Goal: Task Accomplishment & Management: Complete application form

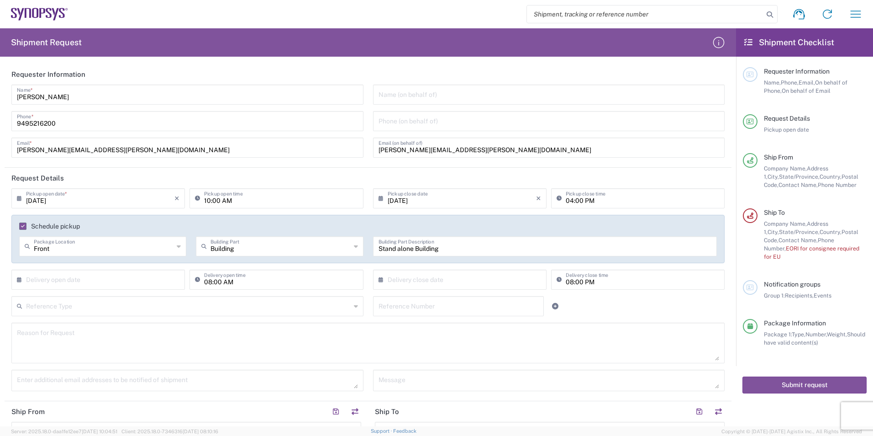
scroll to position [468, 0]
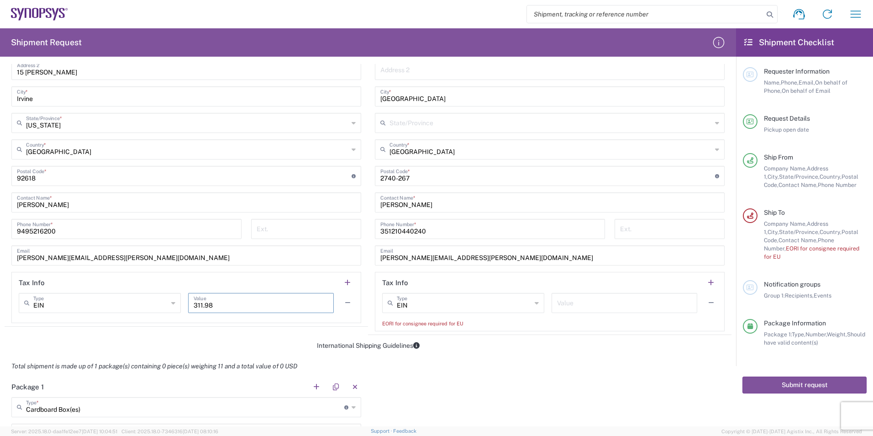
drag, startPoint x: 204, startPoint y: 301, endPoint x: 219, endPoint y: 303, distance: 15.6
click at [175, 302] on div "EIN Type EIN EORI Other TIN VAT 311.98 Value" at bounding box center [186, 306] width 335 height 26
drag, startPoint x: 220, startPoint y: 303, endPoint x: 121, endPoint y: 311, distance: 98.5
click at [123, 314] on div "EIN Type EIN EORI Other TIN VAT 311.98 Value" at bounding box center [186, 306] width 335 height 26
paste input "14,440.5"
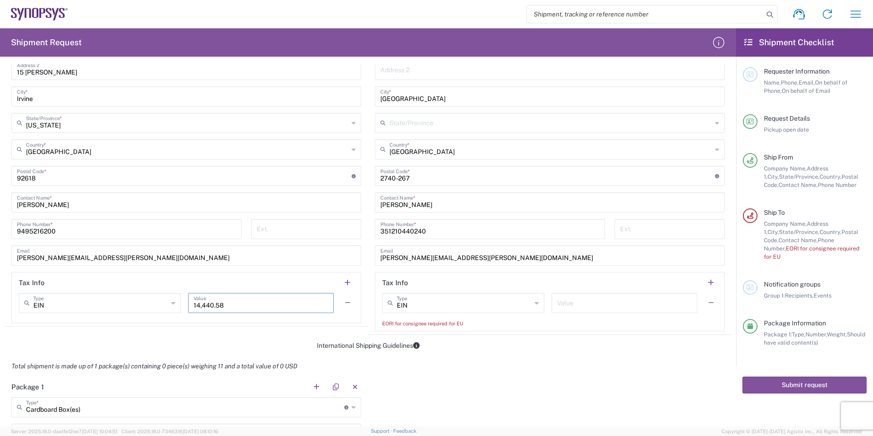
type input "14,440.58"
click at [591, 302] on input "text" at bounding box center [624, 302] width 135 height 16
paste input "14,440.58"
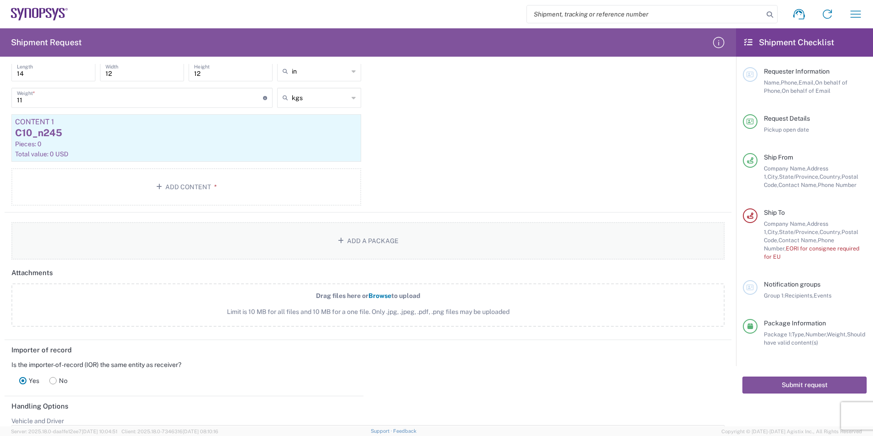
scroll to position [796, 0]
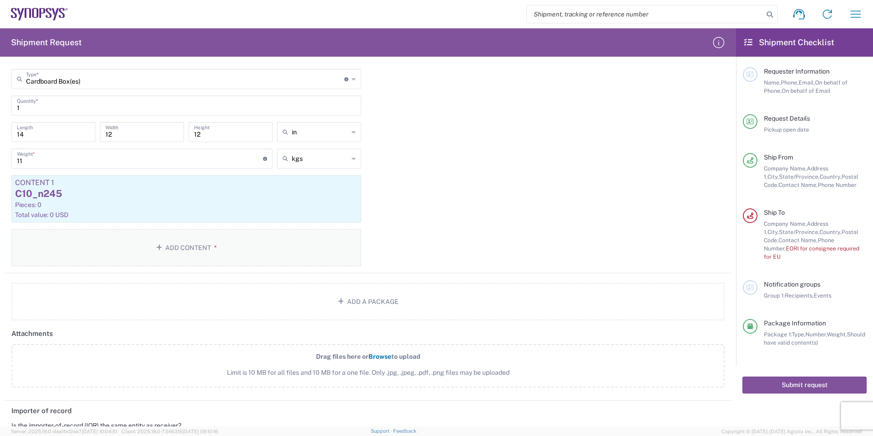
type input "14,440.58"
click at [197, 255] on button "Add Content *" at bounding box center [186, 247] width 350 height 37
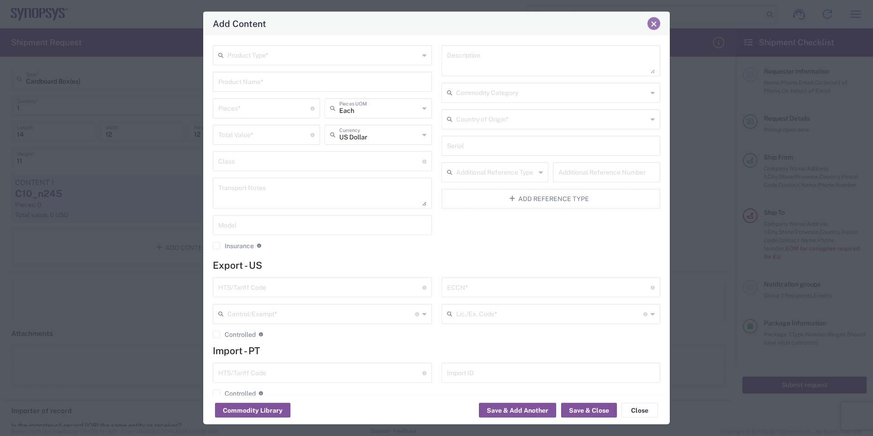
click at [656, 27] on button "Close" at bounding box center [654, 23] width 13 height 13
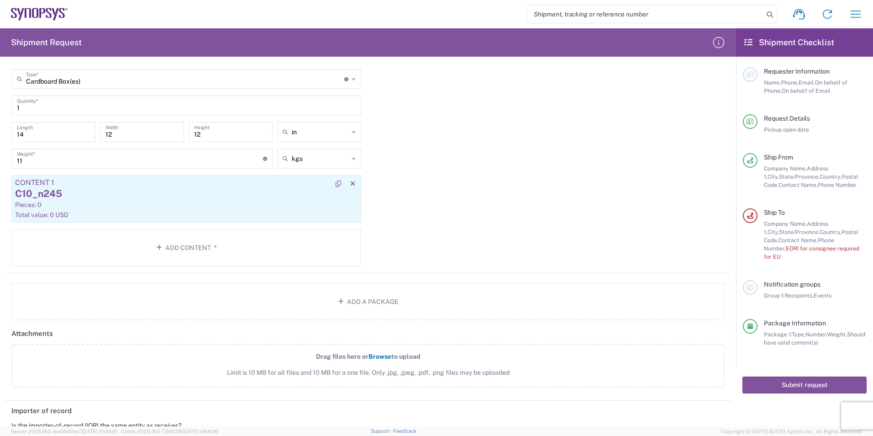
click at [80, 200] on div "C10_n245" at bounding box center [186, 194] width 343 height 14
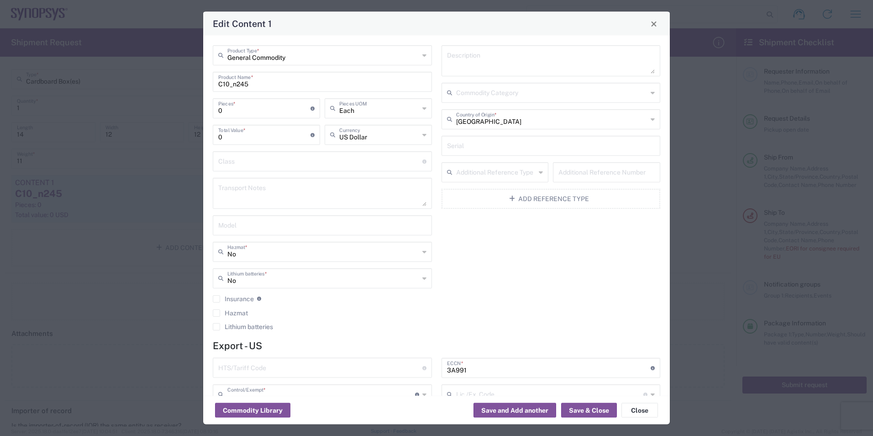
type input "Other (OPA)"
click at [248, 132] on input "0" at bounding box center [264, 134] width 92 height 16
paste input "14440.58"
drag, startPoint x: 221, startPoint y: 130, endPoint x: 176, endPoint y: 127, distance: 45.8
click at [176, 127] on div "Edit Content 1 General Commodity Product Type * C10_n245 Product Name * 0 Piece…" at bounding box center [436, 218] width 873 height 436
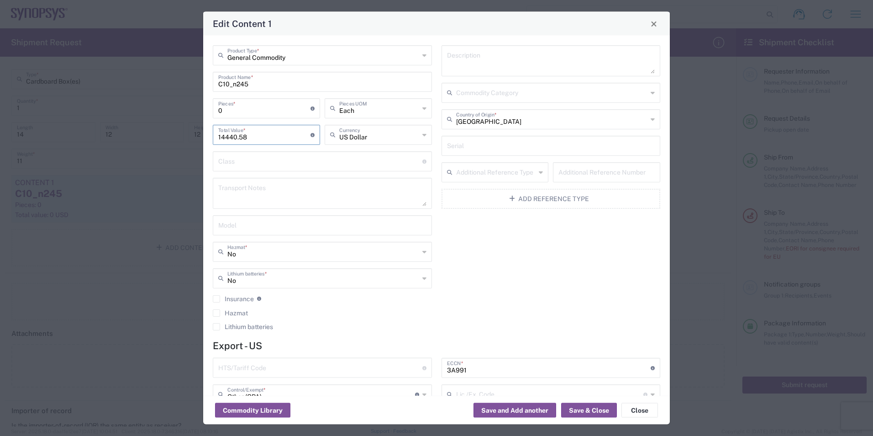
click at [225, 137] on input "14440.58" at bounding box center [264, 134] width 92 height 16
type input "14440.58"
click at [248, 107] on input "0" at bounding box center [264, 108] width 92 height 16
drag, startPoint x: 231, startPoint y: 110, endPoint x: 176, endPoint y: 110, distance: 55.3
click at [176, 110] on div "Edit Content 1 General Commodity Product Type * C10_n245 Product Name * 0 Piece…" at bounding box center [436, 218] width 873 height 436
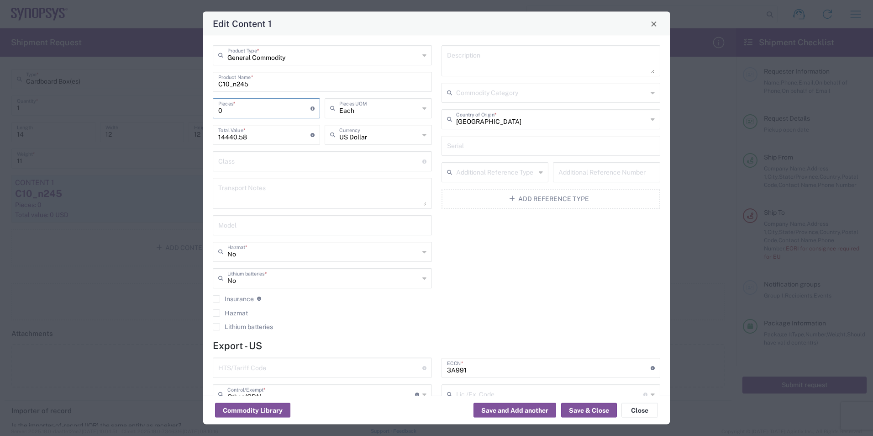
type input "2"
type input "28881.16"
type input "21"
type input "303252.18"
type input "21"
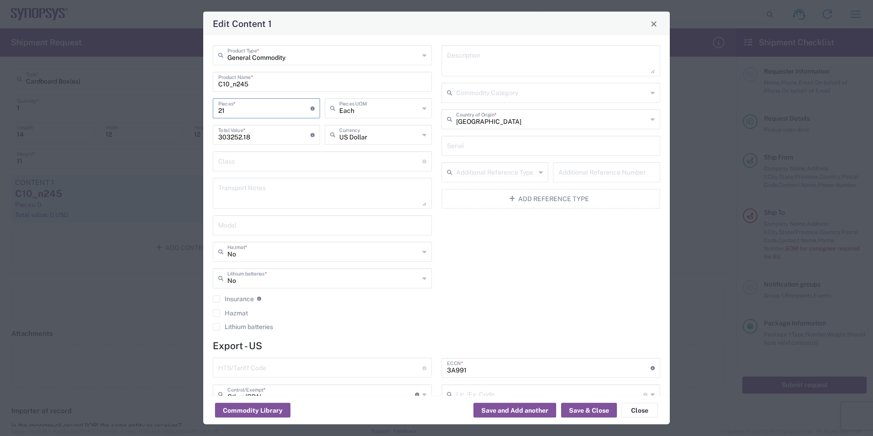
click at [334, 205] on textarea at bounding box center [322, 193] width 208 height 26
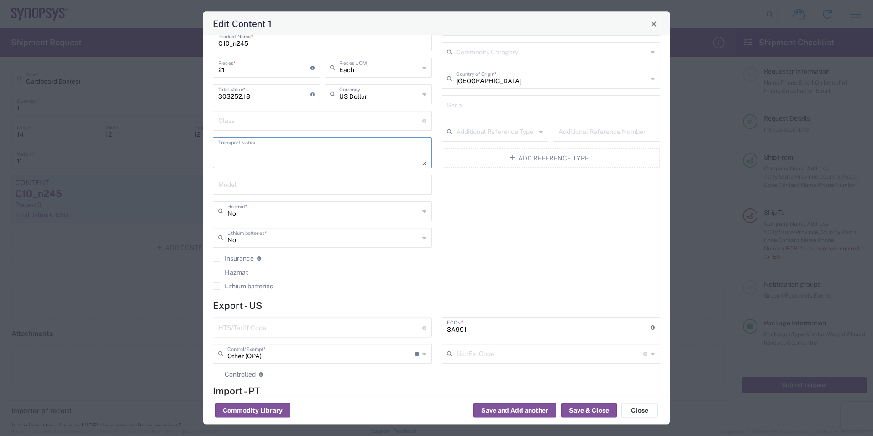
scroll to position [98, 0]
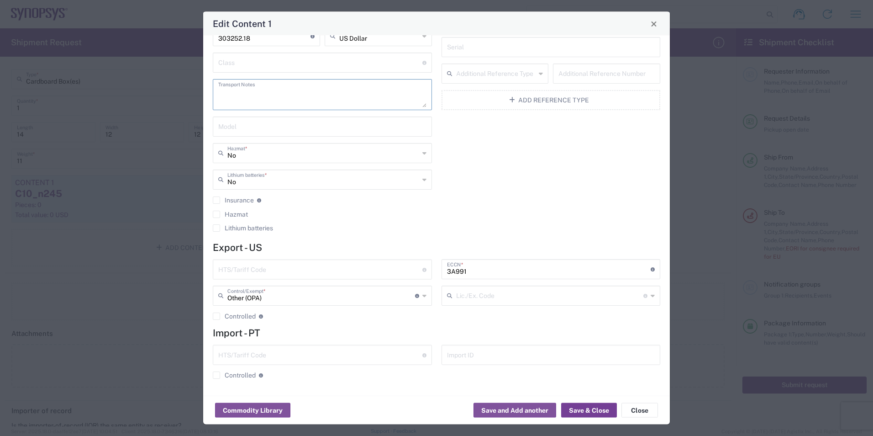
click at [587, 406] on button "Save & Close" at bounding box center [589, 410] width 56 height 15
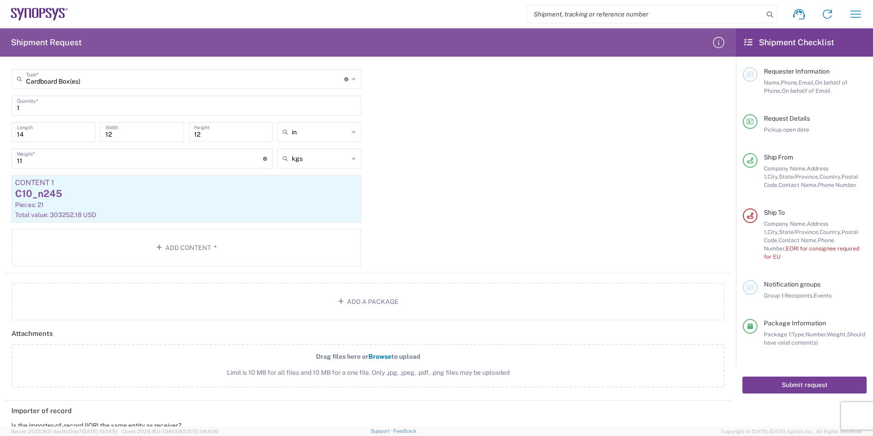
click at [803, 376] on button "Submit request" at bounding box center [805, 384] width 124 height 17
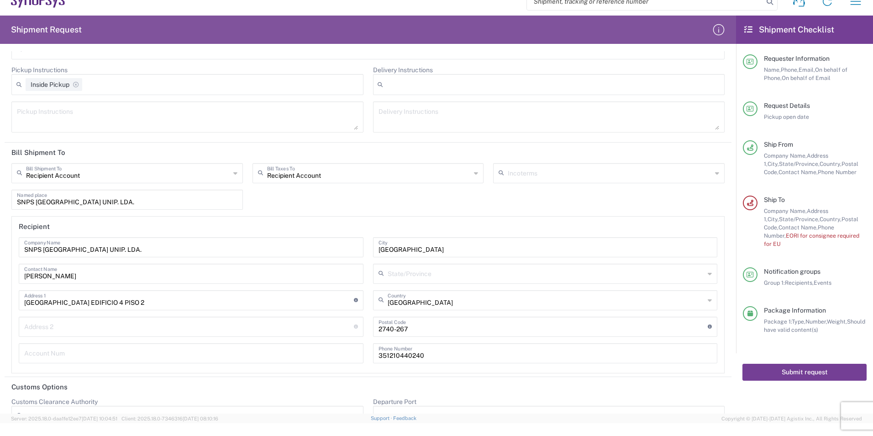
scroll to position [1252, 0]
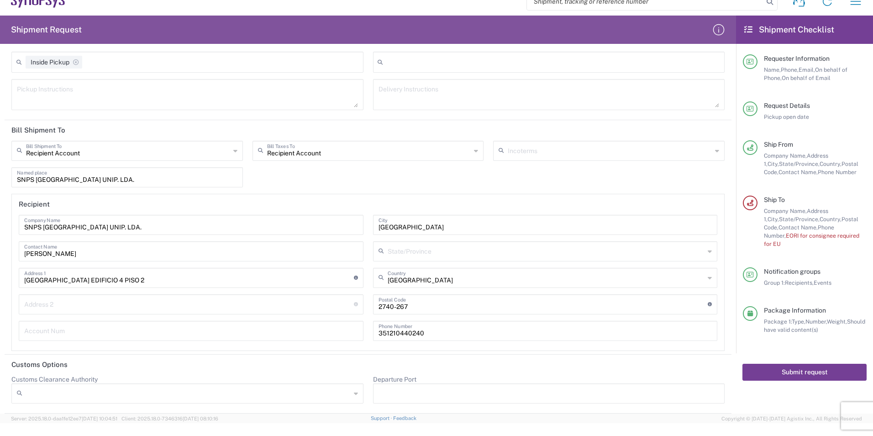
click at [797, 364] on button "Submit request" at bounding box center [805, 372] width 124 height 17
click at [796, 364] on button "Submit request" at bounding box center [805, 372] width 124 height 17
click at [791, 364] on button "Submit request" at bounding box center [805, 372] width 124 height 17
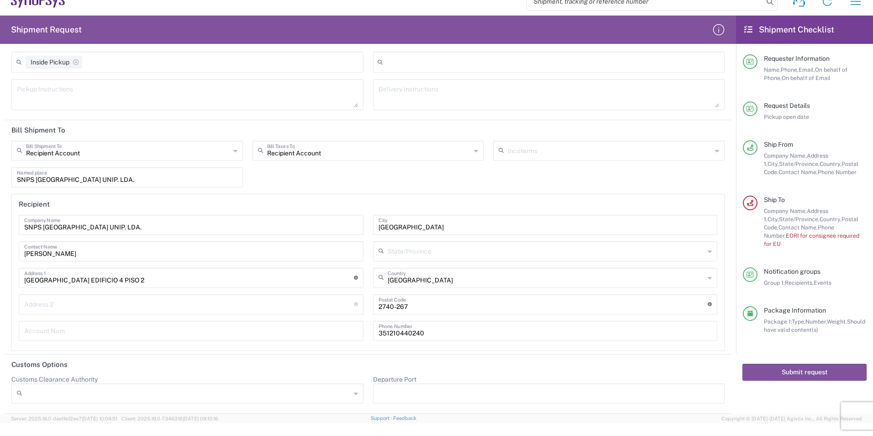
click at [817, 238] on span "EORI for consignee required for EU" at bounding box center [811, 239] width 95 height 15
click at [757, 212] on agx-form-checklist-section "Ship To Company Name, Address 1, City, State/Province, Country, Postal Code, Co…" at bounding box center [805, 221] width 124 height 53
click at [741, 202] on main "Requester Information Name, Phone, Email, On behalf of Phone, On behalf of Emai…" at bounding box center [804, 198] width 137 height 309
drag, startPoint x: 199, startPoint y: 236, endPoint x: 154, endPoint y: 232, distance: 44.9
click at [201, 237] on div "SNPS [GEOGRAPHIC_DATA] UNIP. LDA. Company Name [PERSON_NAME] Contact Name [GEOG…" at bounding box center [191, 281] width 354 height 132
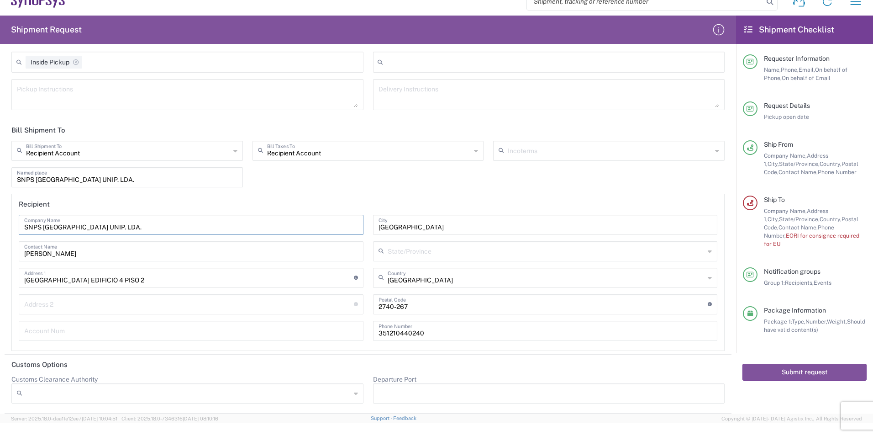
click at [141, 228] on input "SNPS [GEOGRAPHIC_DATA] UNIP. LDA." at bounding box center [191, 224] width 334 height 16
click at [826, 364] on button "Submit request" at bounding box center [805, 372] width 124 height 17
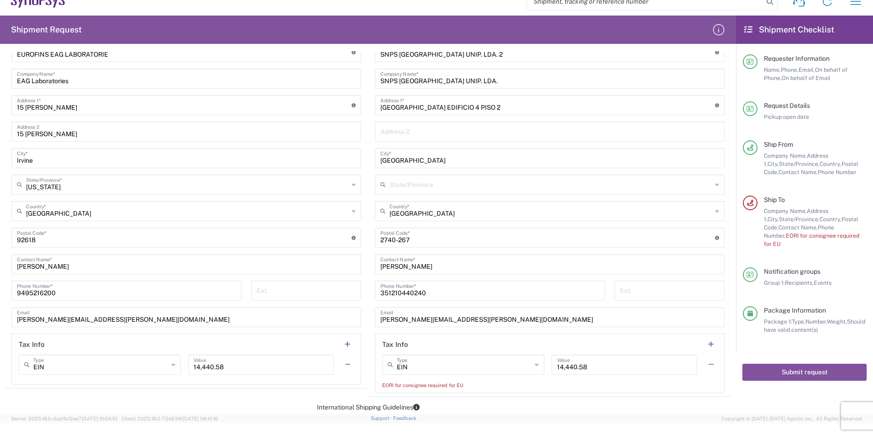
scroll to position [476, 0]
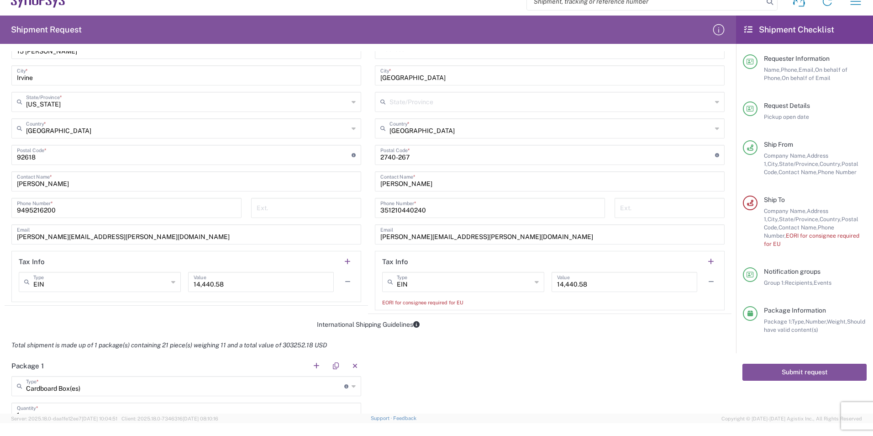
click at [453, 285] on agx-dropdown-input "EIN Type EIN EORI Other TIN VAT" at bounding box center [463, 282] width 162 height 20
type input "EIN"
click at [501, 228] on input "[PERSON_NAME][EMAIL_ADDRESS][PERSON_NAME][DOMAIN_NAME]" at bounding box center [549, 234] width 339 height 16
